Goal: Information Seeking & Learning: Check status

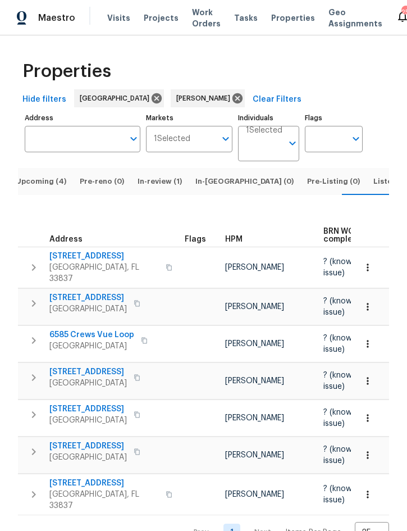
scroll to position [0, 9]
click at [44, 195] on button "Upcoming (4)" at bounding box center [41, 181] width 64 height 27
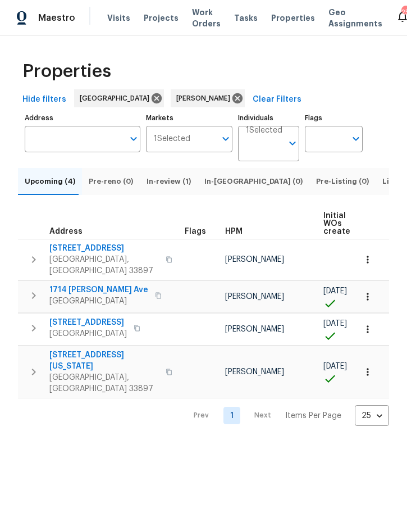
click at [382, 188] on span "Listed (12)" at bounding box center [401, 181] width 38 height 12
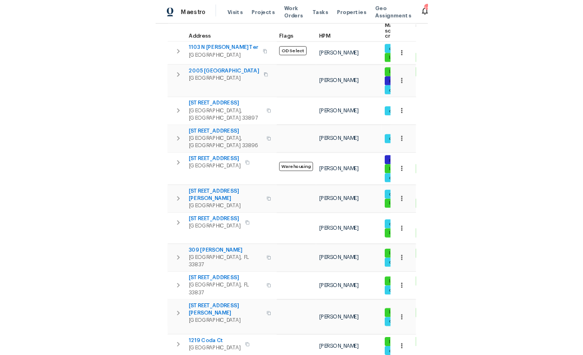
scroll to position [176, 0]
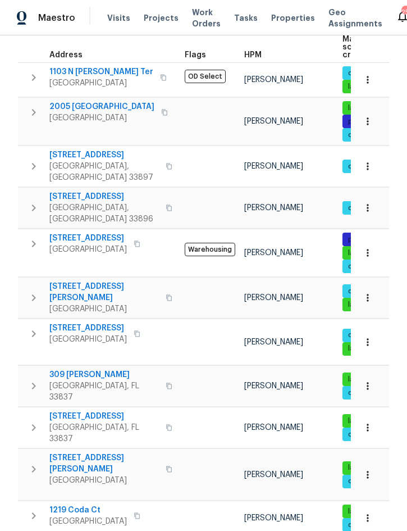
click at [38, 327] on icon "button" at bounding box center [33, 333] width 13 height 13
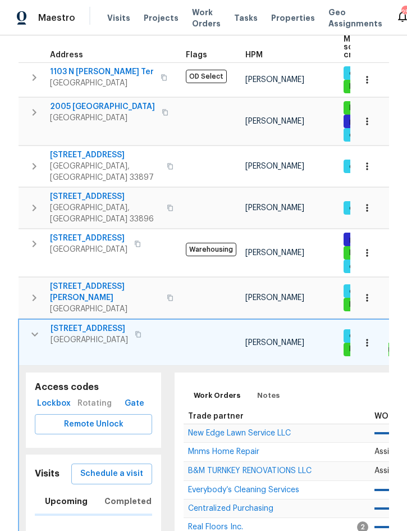
click at [57, 396] on span "Lockbox" at bounding box center [53, 403] width 29 height 14
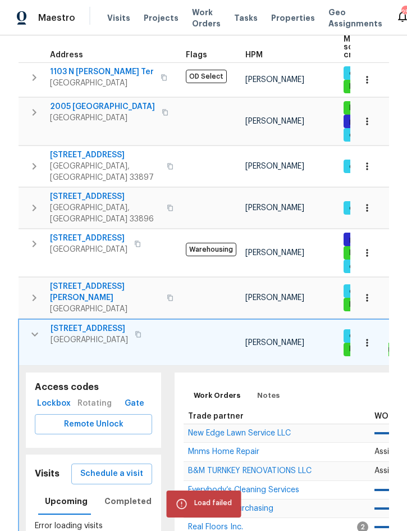
click at [53, 396] on span "Lockbox" at bounding box center [53, 403] width 29 height 14
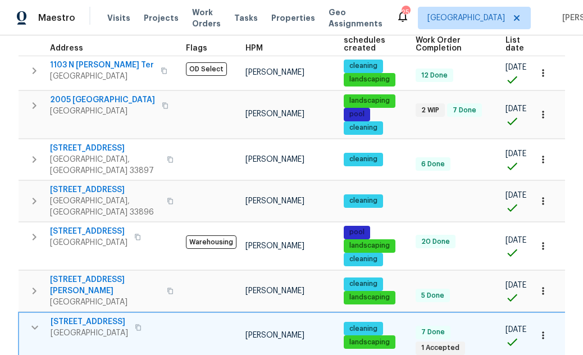
click at [32, 7] on div "Maestro" at bounding box center [37, 18] width 75 height 22
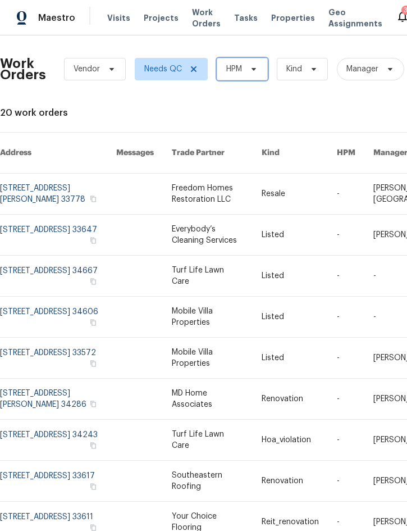
click at [244, 74] on span "HPM" at bounding box center [242, 69] width 51 height 22
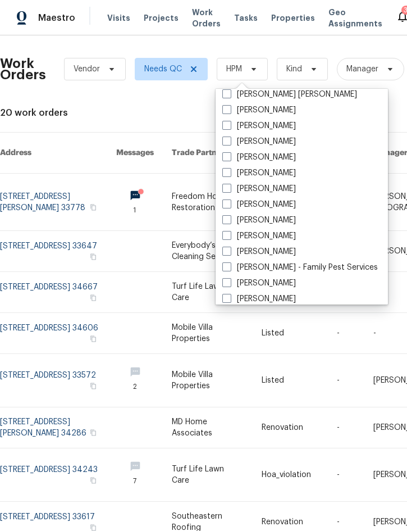
scroll to position [101, 0]
click at [273, 251] on label "[PERSON_NAME]" at bounding box center [259, 251] width 74 height 11
click at [230, 251] on input "[PERSON_NAME]" at bounding box center [225, 249] width 7 height 7
checkbox input "true"
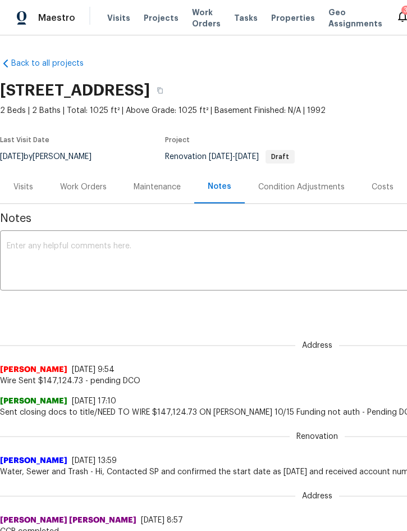
click at [153, 21] on span "Projects" at bounding box center [161, 17] width 35 height 11
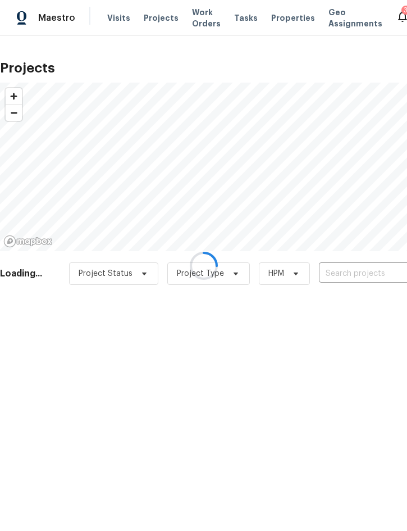
click at [357, 279] on div at bounding box center [203, 265] width 407 height 531
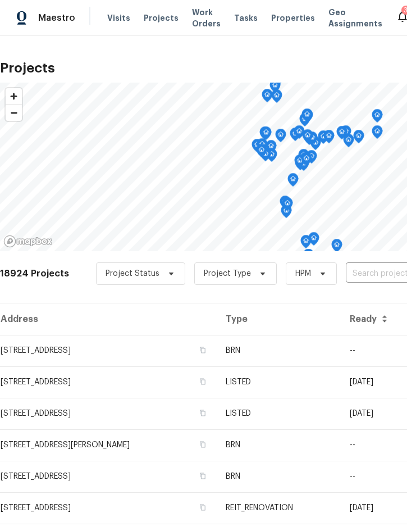
click at [370, 270] on input "text" at bounding box center [410, 273] width 129 height 17
type input "1215 mer"
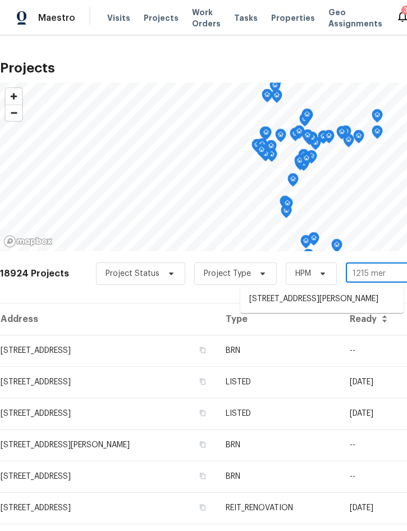
click at [330, 303] on li "1215 Merlyn St, Lakeland, FL 33813" at bounding box center [321, 299] width 163 height 19
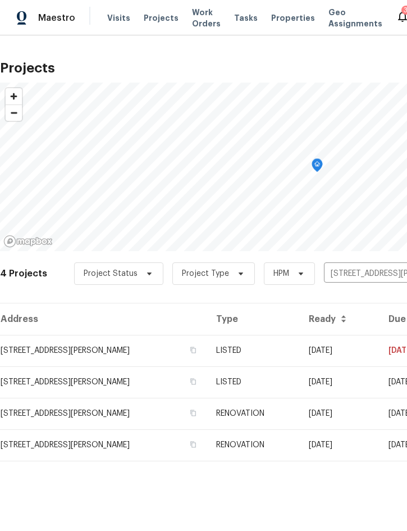
click at [325, 348] on td "09/04/25" at bounding box center [340, 350] width 80 height 31
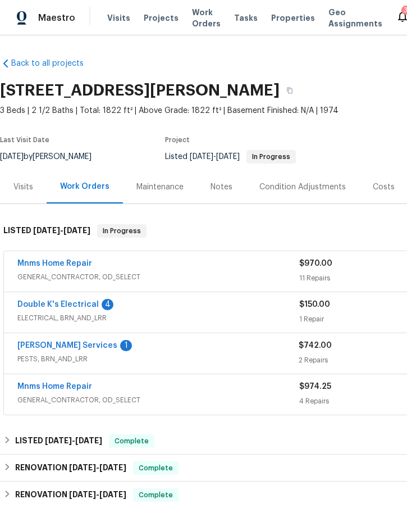
click at [54, 346] on link "Massey Services" at bounding box center [67, 345] width 100 height 8
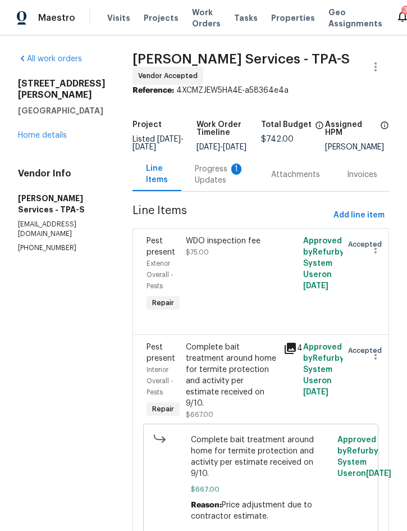
click at [239, 181] on div "Progress Updates 1" at bounding box center [219, 174] width 49 height 22
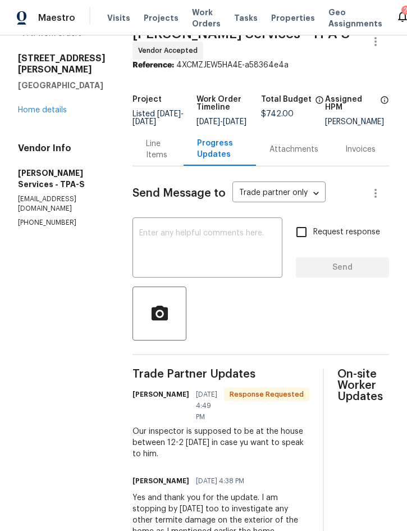
scroll to position [26, 0]
click at [234, 248] on textarea at bounding box center [207, 248] width 136 height 39
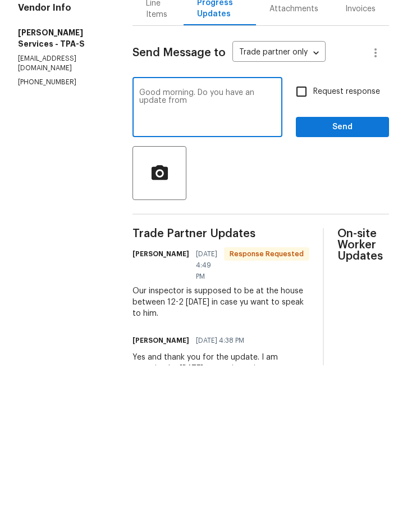
scroll to position [0, 0]
type textarea "Good morning. Do you have an update from the re-inspection from last week?"
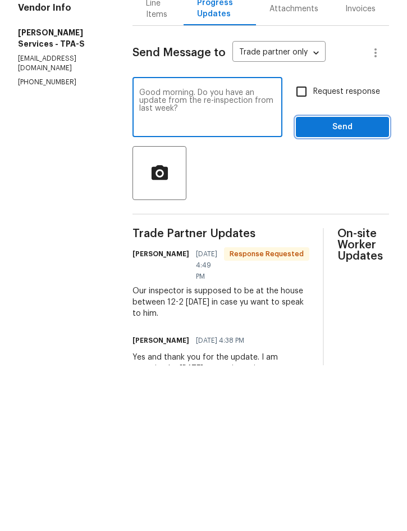
click at [355, 286] on span "Send" at bounding box center [342, 293] width 75 height 14
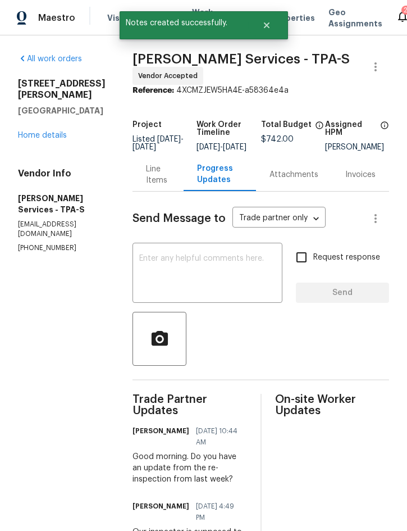
click at [170, 186] on div "Line Items" at bounding box center [158, 174] width 24 height 22
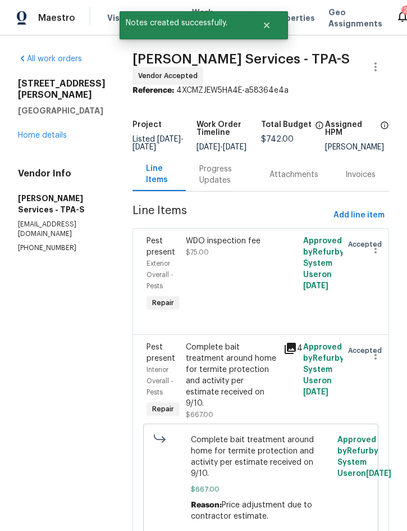
click at [47, 131] on link "Home details" at bounding box center [42, 135] width 49 height 8
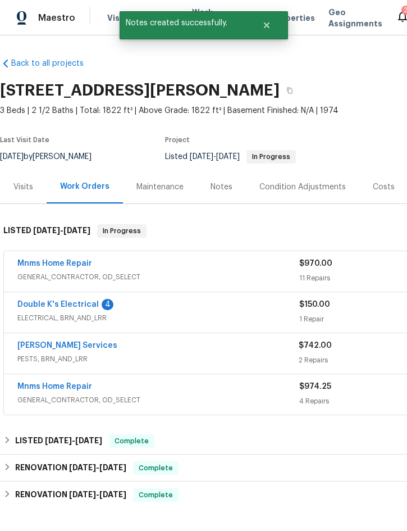
click at [51, 307] on link "Double K's Electrical" at bounding box center [57, 304] width 81 height 8
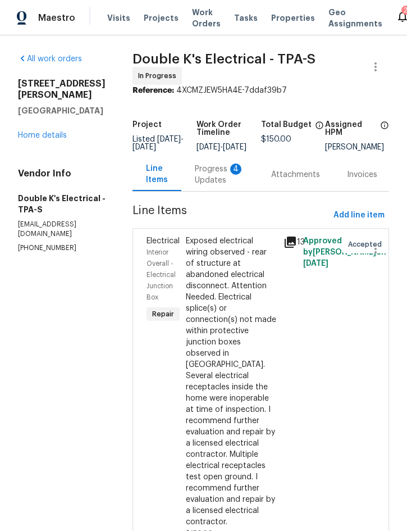
click at [221, 183] on div "Progress Updates 4" at bounding box center [219, 174] width 49 height 22
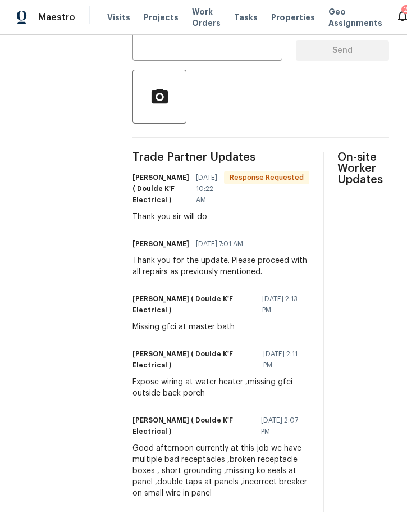
scroll to position [31, 0]
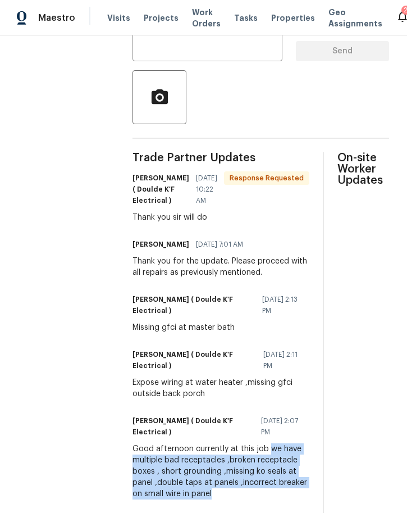
copy div "we have multiple bad receptacles ,broken receptacle boxes , short grounding ,mi…"
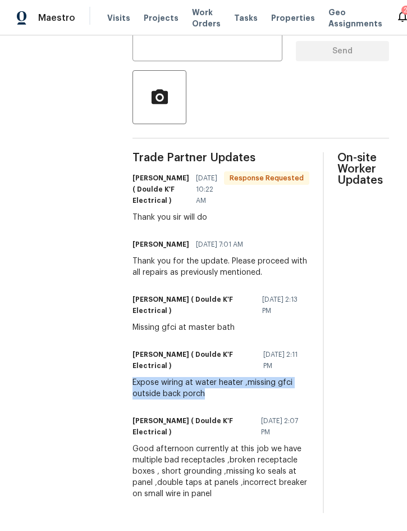
copy div "Expose wiring at water heater ,missing gfci outside back porch"
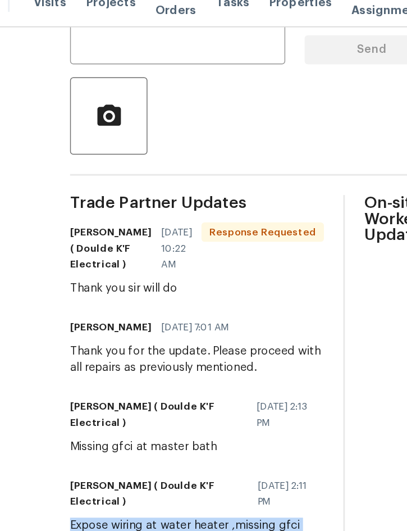
scroll to position [0, 0]
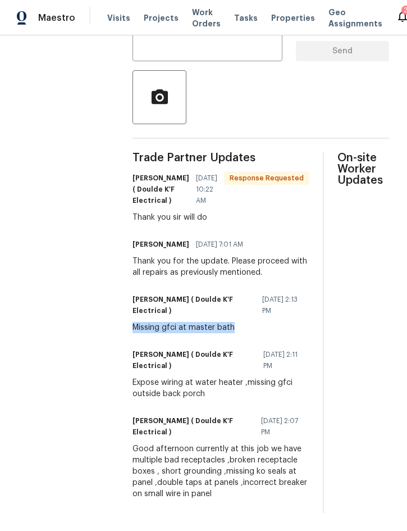
copy div "Missing gfci at master bath"
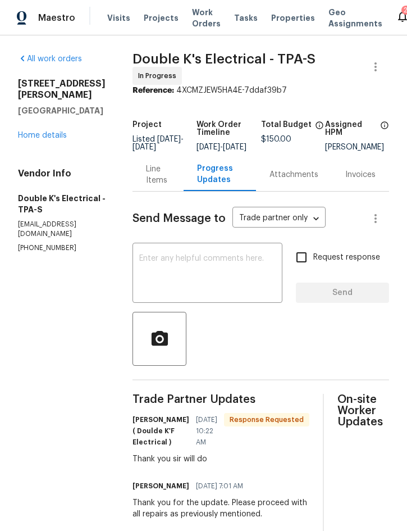
click at [162, 183] on div "Line Items" at bounding box center [158, 174] width 24 height 22
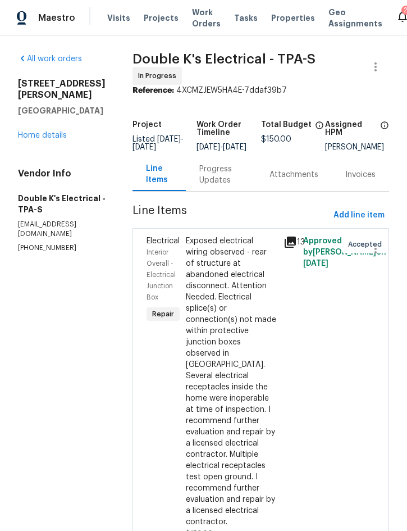
click at [165, 17] on span "Projects" at bounding box center [161, 17] width 35 height 11
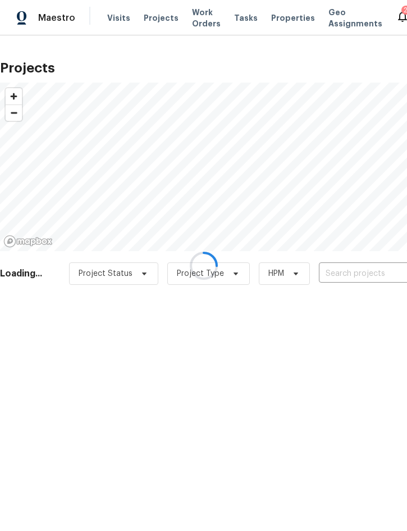
click at [362, 268] on div at bounding box center [203, 265] width 407 height 531
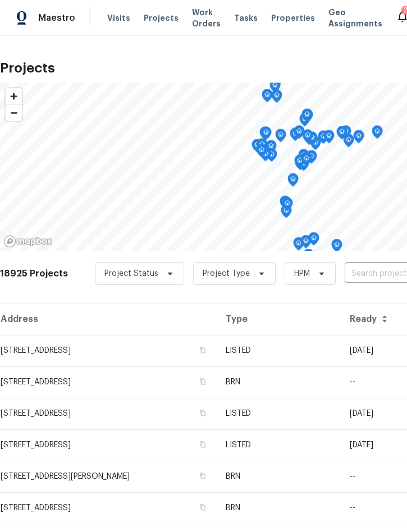
click at [376, 271] on input "text" at bounding box center [409, 273] width 129 height 17
type input "203 summ"
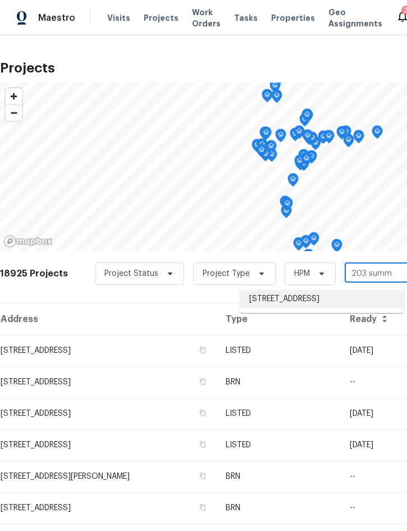
click at [337, 297] on li "203 Summer View Dr, Winter Haven, FL 33880" at bounding box center [321, 299] width 163 height 19
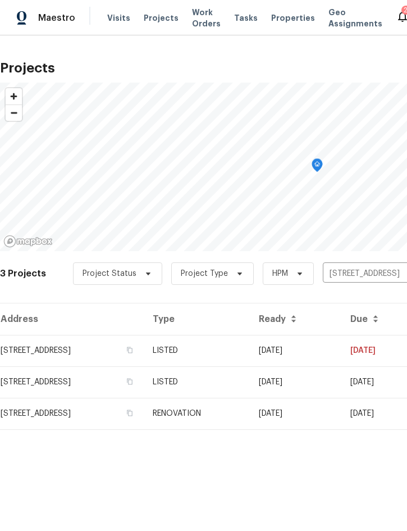
click at [250, 350] on td "LISTED" at bounding box center [197, 350] width 106 height 31
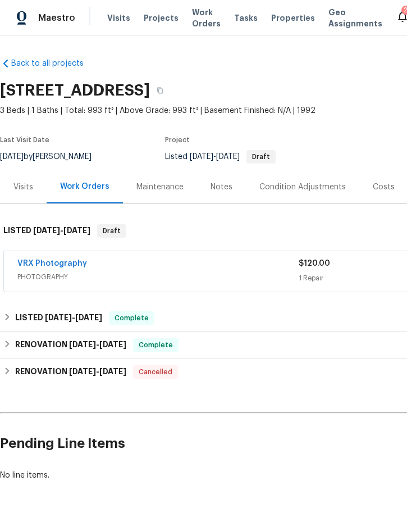
click at [382, 185] on div "Costs" at bounding box center [384, 186] width 22 height 11
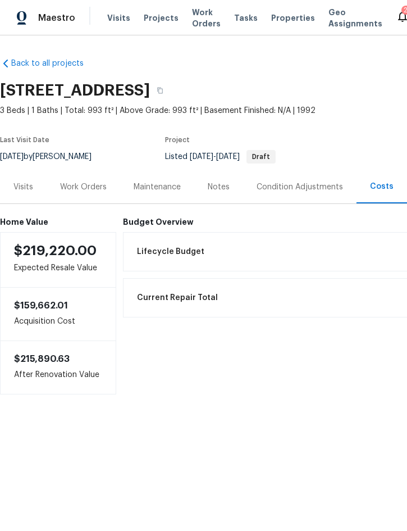
click at [81, 186] on div "Work Orders" at bounding box center [83, 186] width 47 height 11
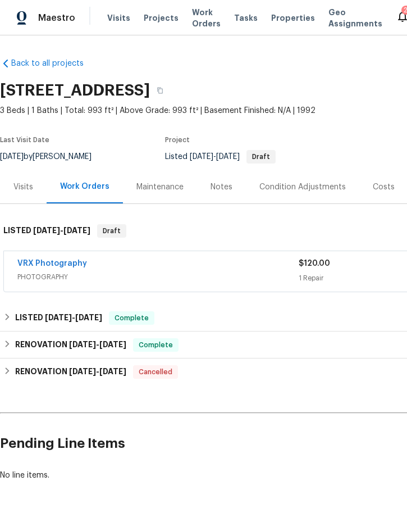
click at [217, 190] on div "Notes" at bounding box center [222, 186] width 22 height 11
